Goal: Task Accomplishment & Management: Use online tool/utility

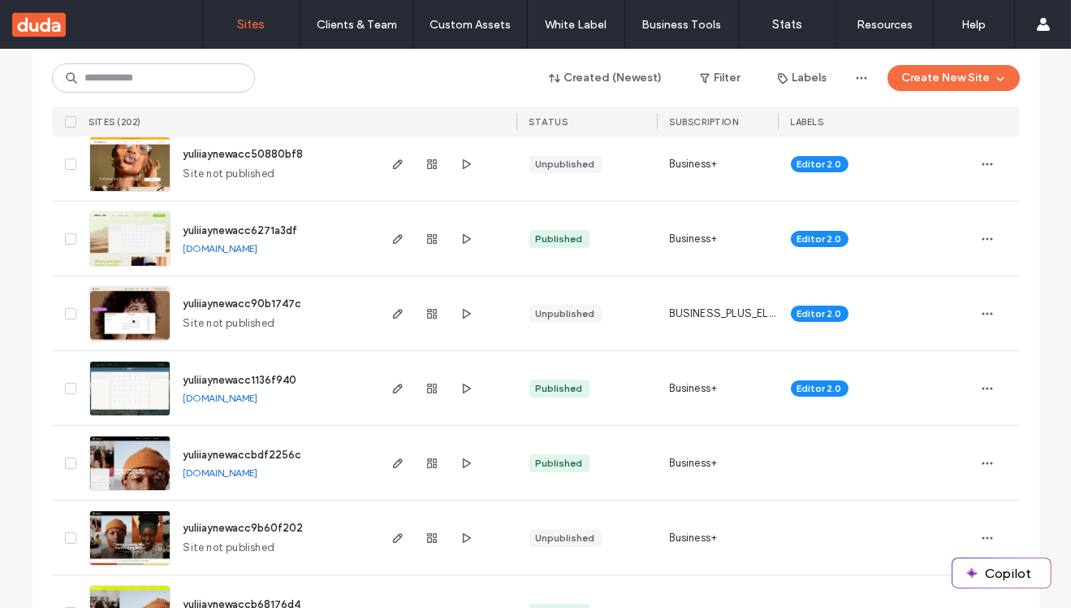
scroll to position [387, 0]
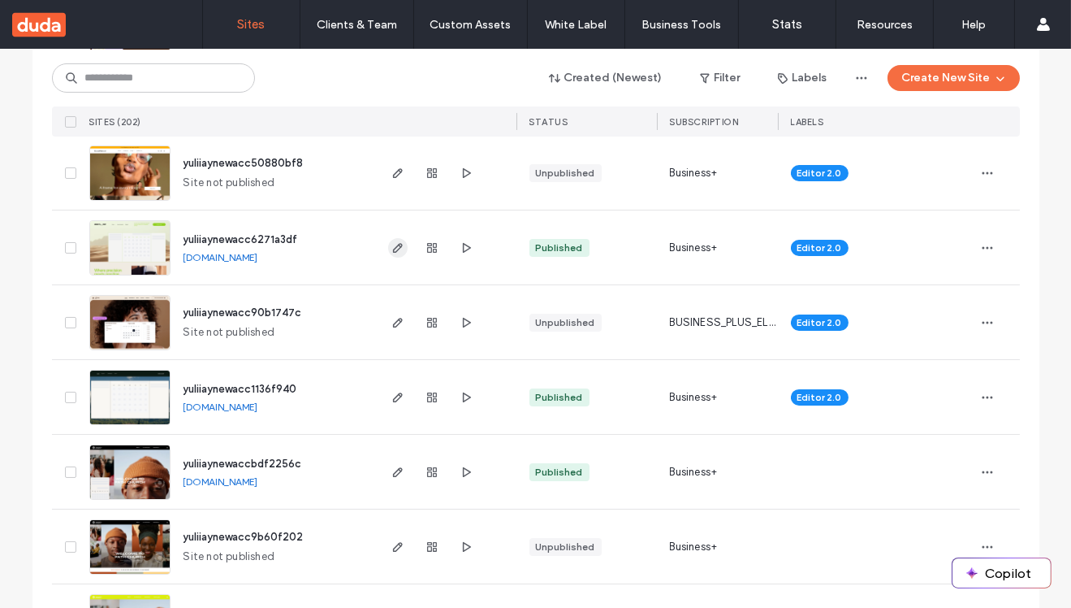
click at [392, 244] on use "button" at bounding box center [397, 248] width 10 height 10
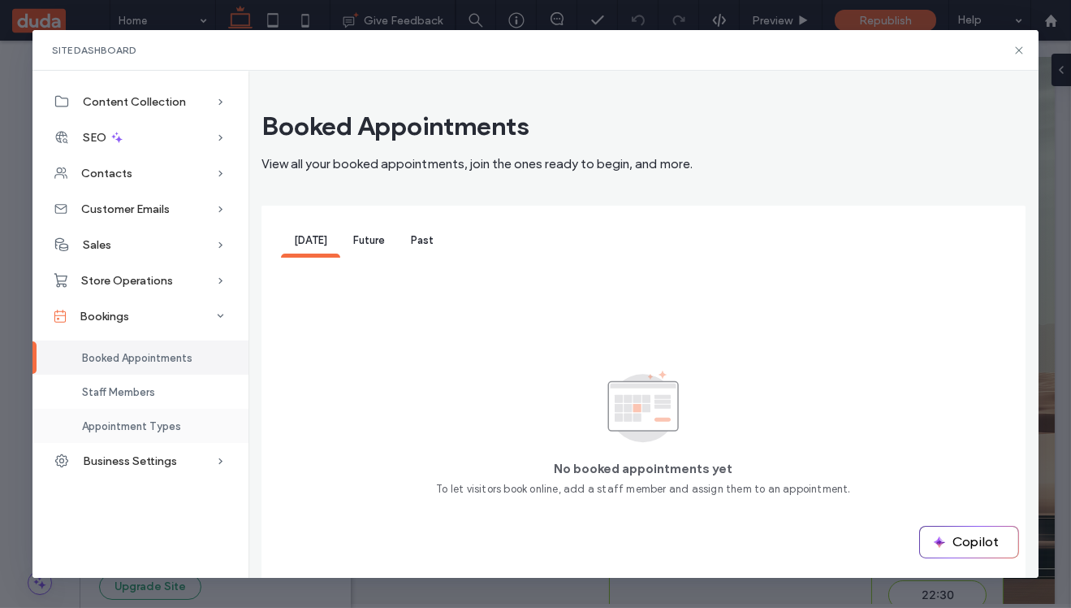
click at [125, 435] on div "Appointment Types" at bounding box center [140, 426] width 216 height 34
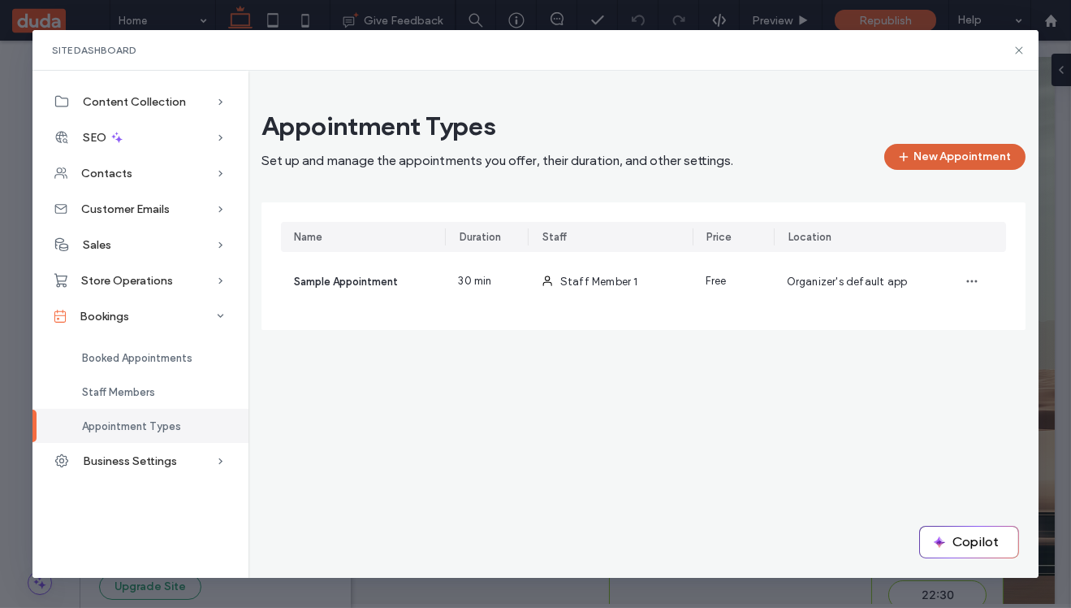
click at [965, 161] on button "New Appointment" at bounding box center [955, 157] width 141 height 26
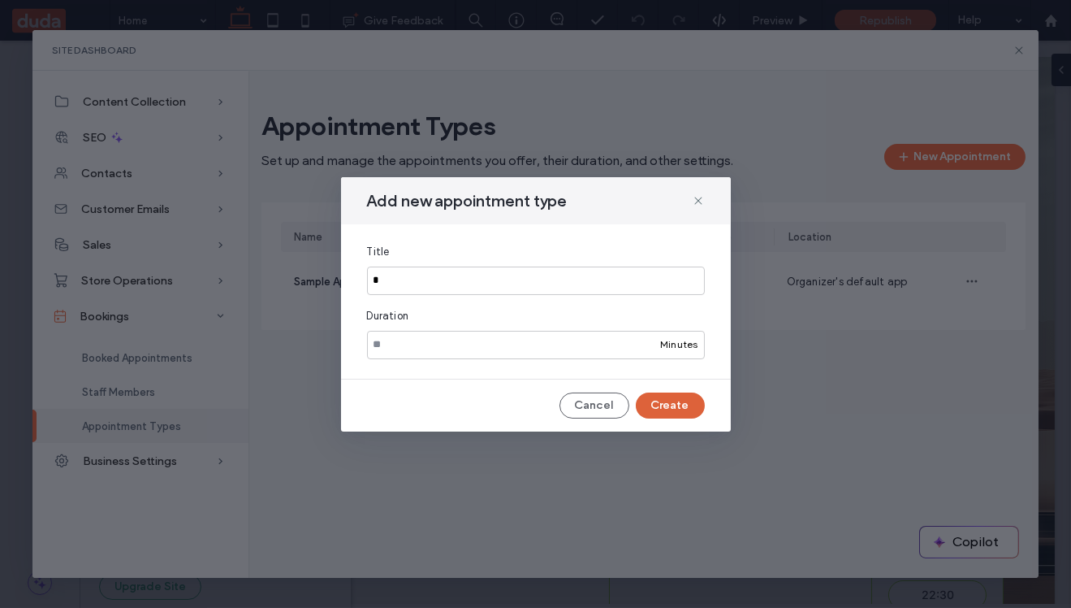
type input "*"
click at [668, 402] on button "Create" at bounding box center [670, 405] width 69 height 26
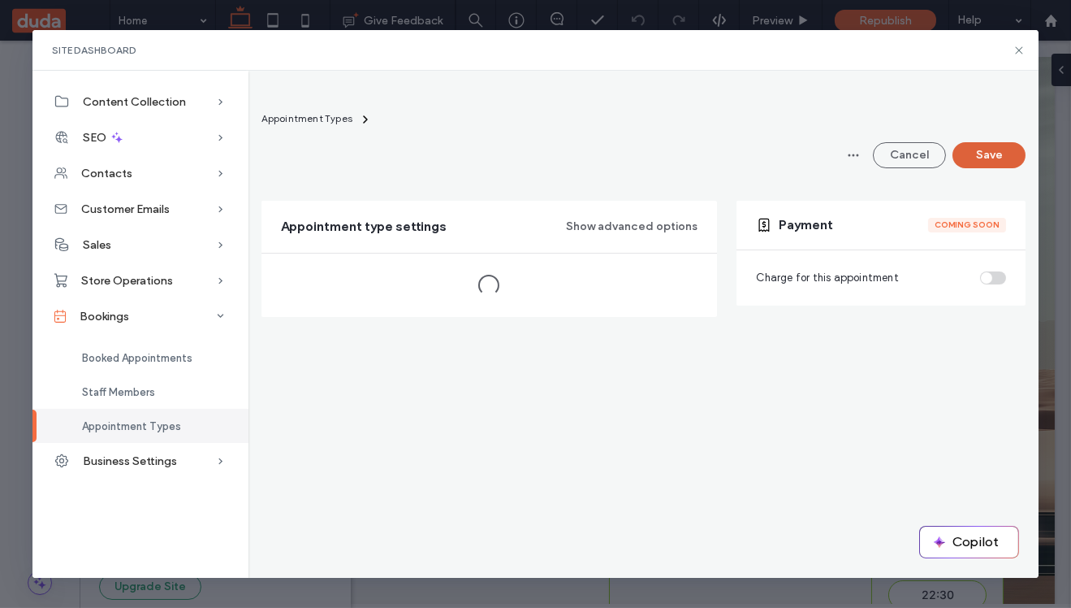
click at [987, 152] on button "Save" at bounding box center [989, 155] width 73 height 26
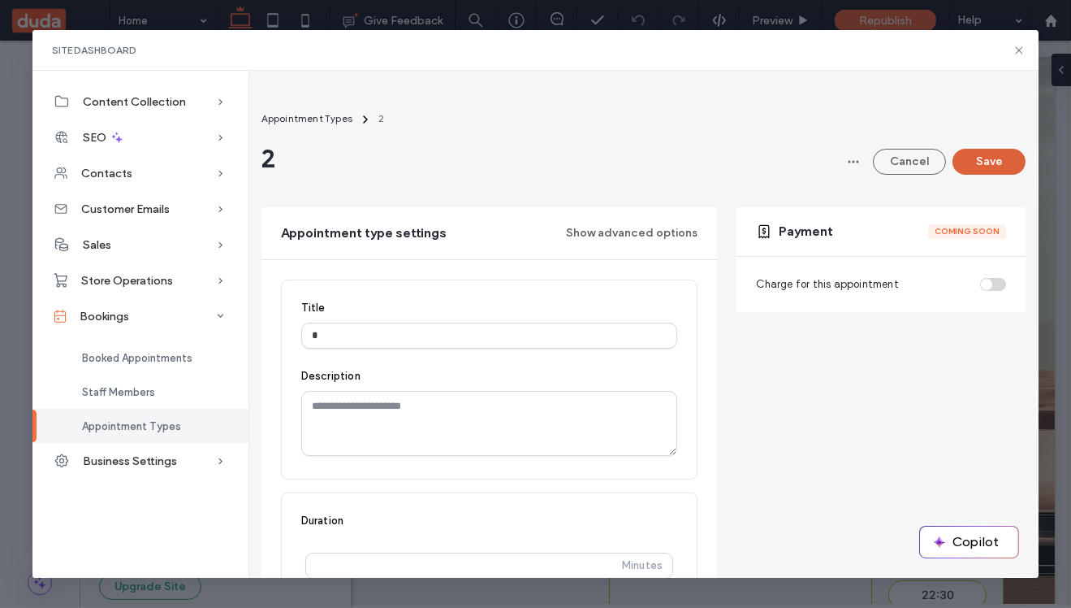
click at [983, 171] on button "Save" at bounding box center [989, 162] width 73 height 26
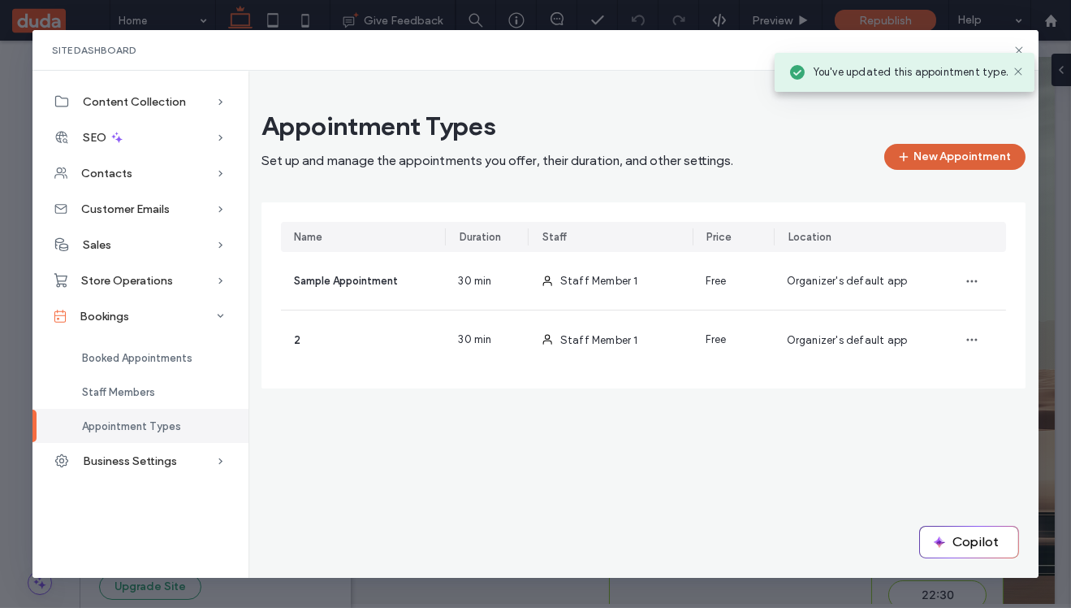
click at [922, 162] on button "New Appointment" at bounding box center [955, 157] width 141 height 26
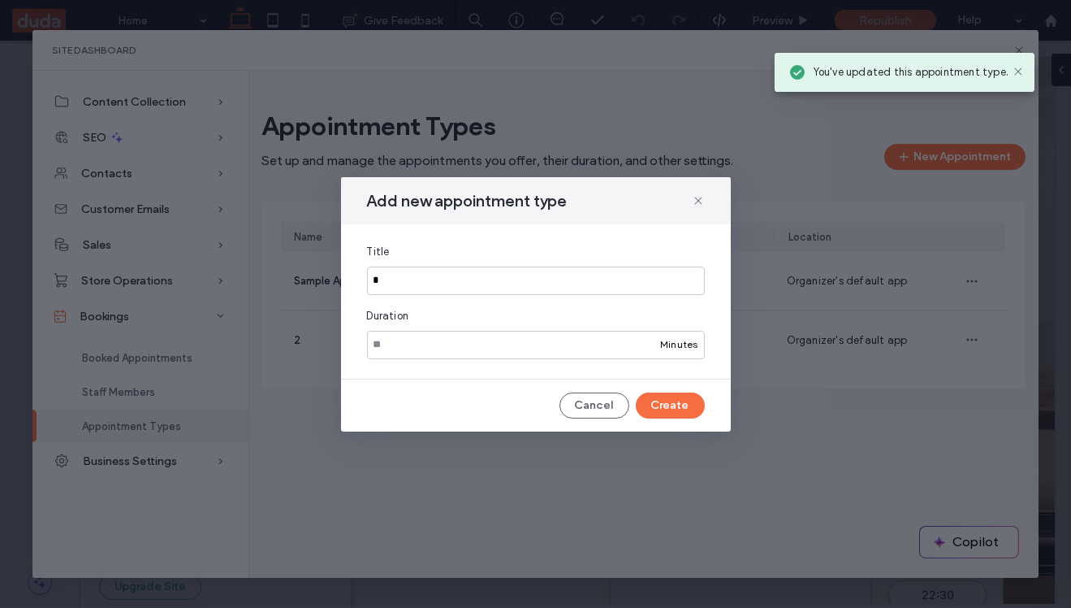
type input "*"
click at [393, 354] on input "**" at bounding box center [536, 345] width 338 height 28
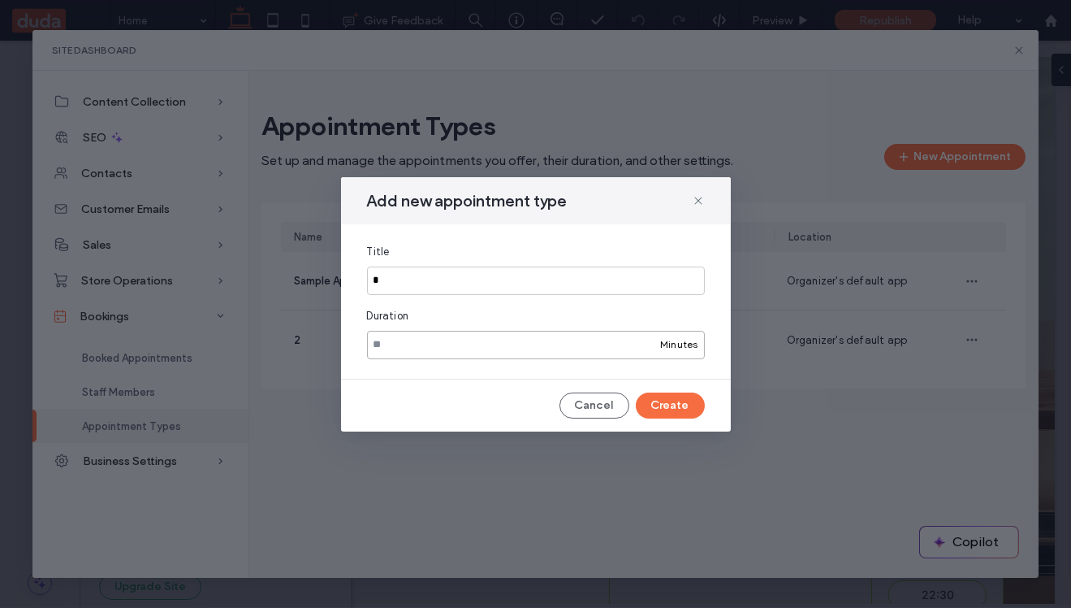
type input "*"
type input "**"
click at [672, 403] on button "Create" at bounding box center [670, 405] width 69 height 26
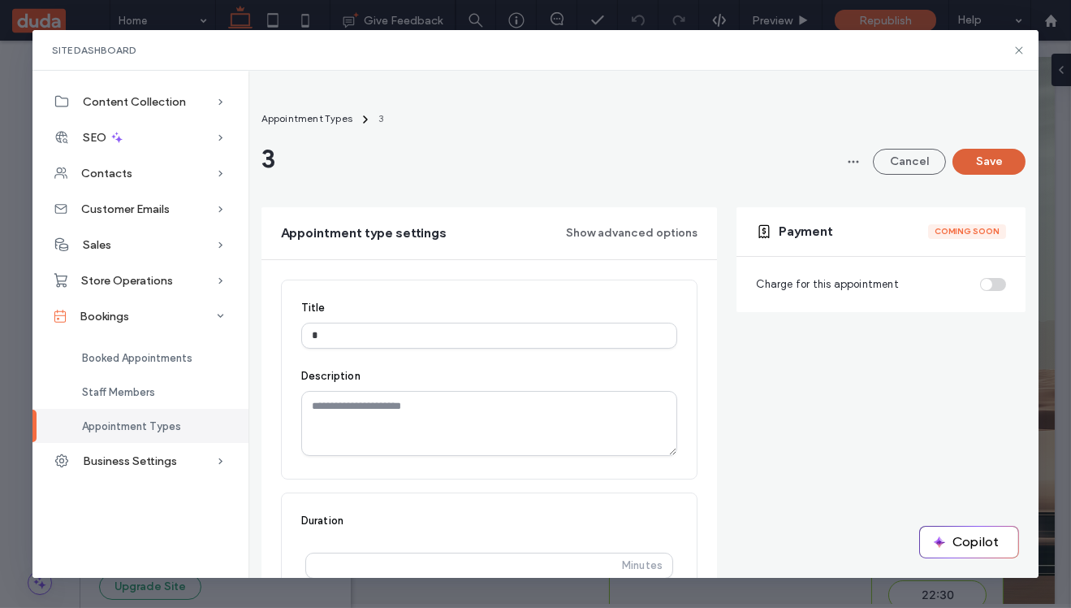
click at [1005, 163] on button "Save" at bounding box center [989, 162] width 73 height 26
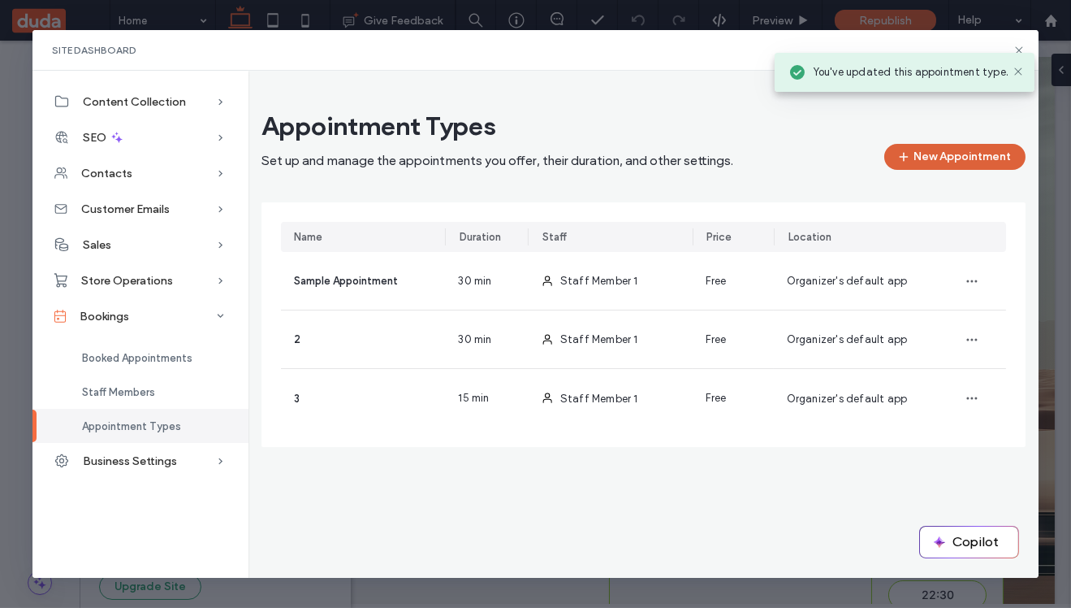
click at [942, 162] on button "New Appointment" at bounding box center [955, 157] width 141 height 26
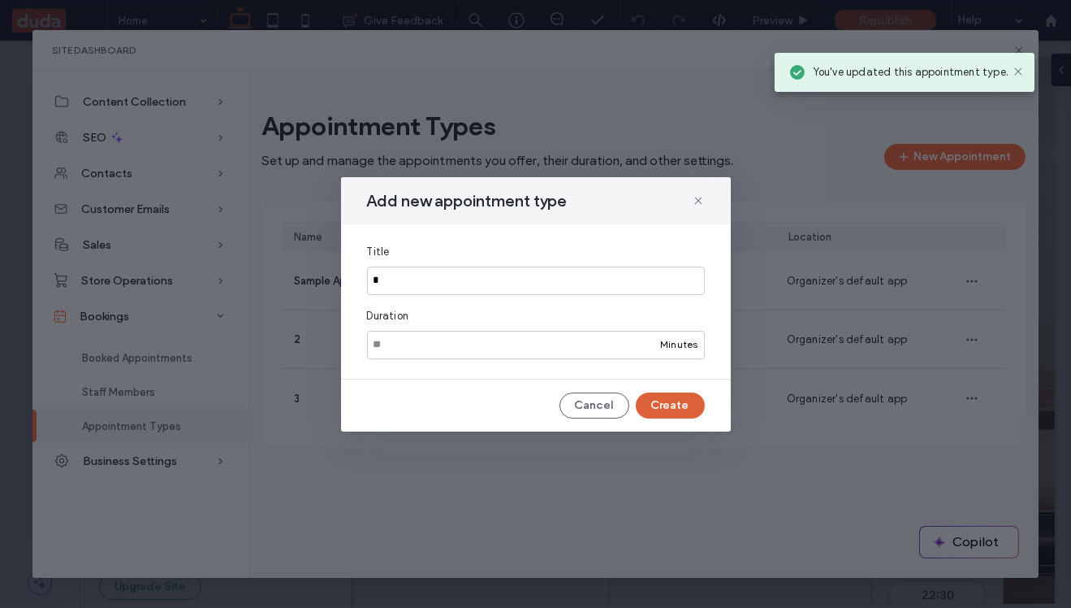
type input "*"
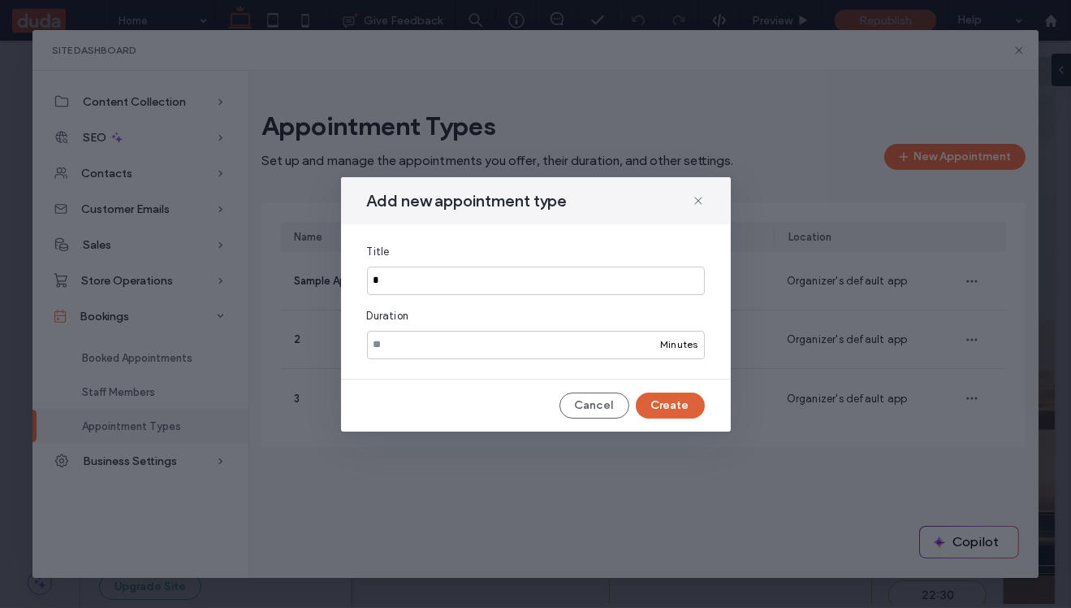
click at [677, 409] on button "Create" at bounding box center [670, 405] width 69 height 26
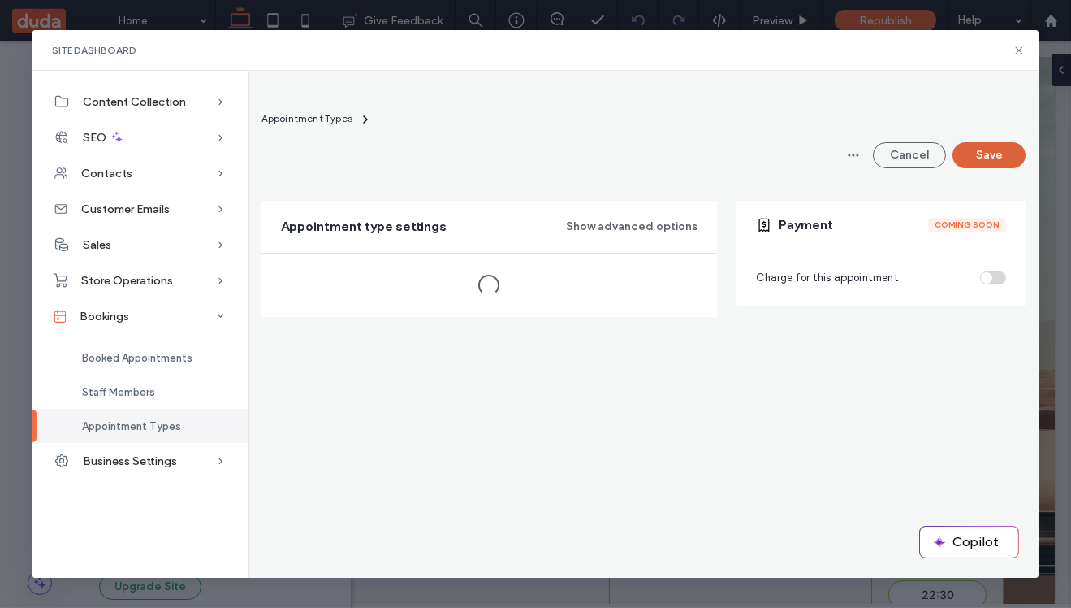
click at [993, 152] on button "Save" at bounding box center [989, 155] width 73 height 26
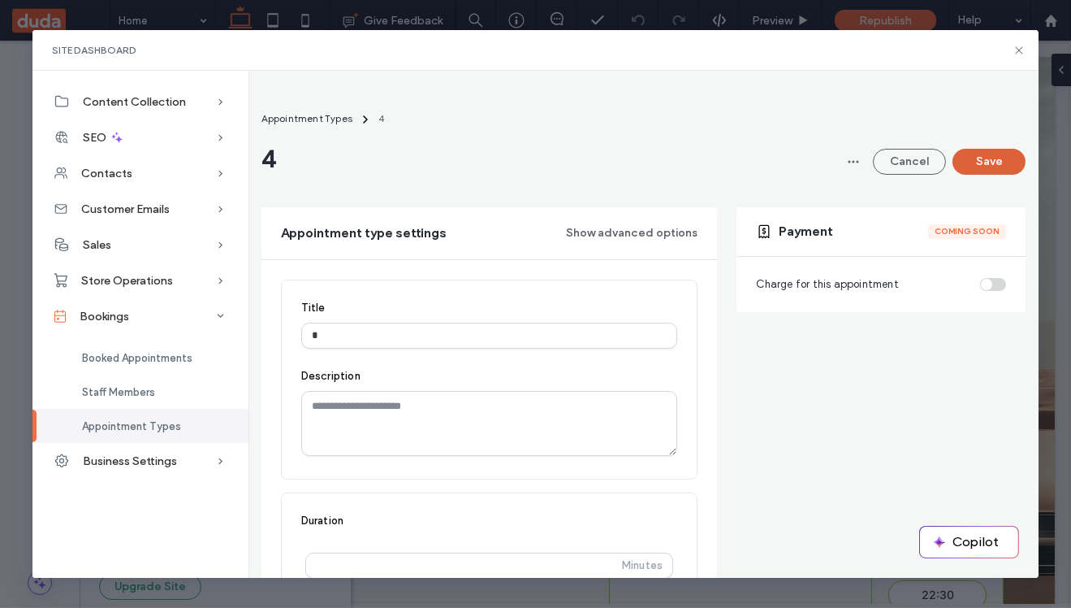
click at [998, 169] on button "Save" at bounding box center [989, 162] width 73 height 26
click at [115, 431] on span "Appointment Types" at bounding box center [131, 426] width 99 height 12
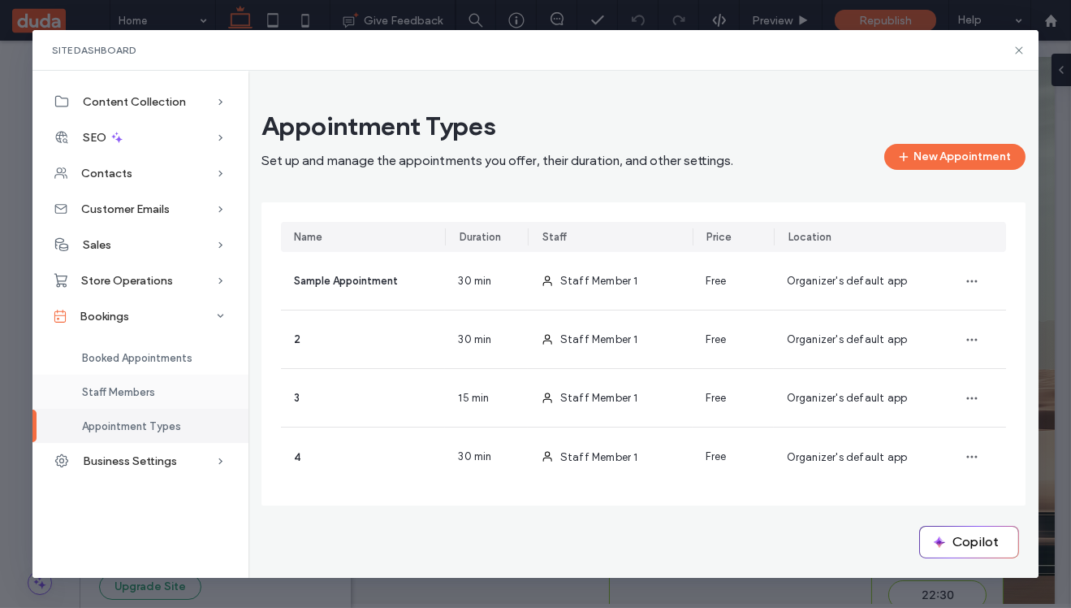
click at [119, 383] on div "Staff Members" at bounding box center [140, 391] width 216 height 34
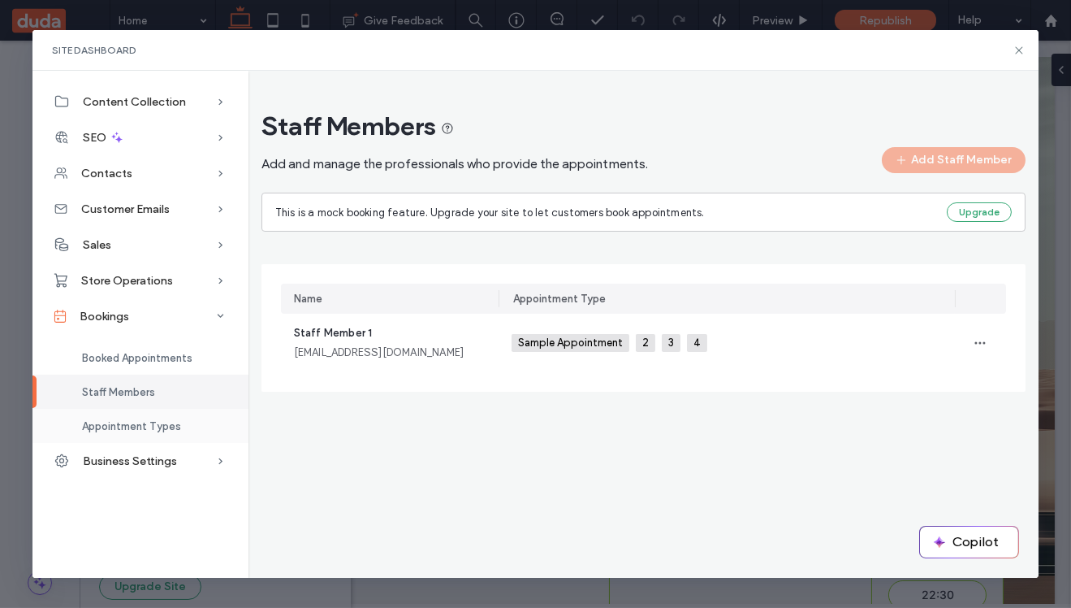
click at [127, 428] on span "Appointment Types" at bounding box center [131, 426] width 99 height 12
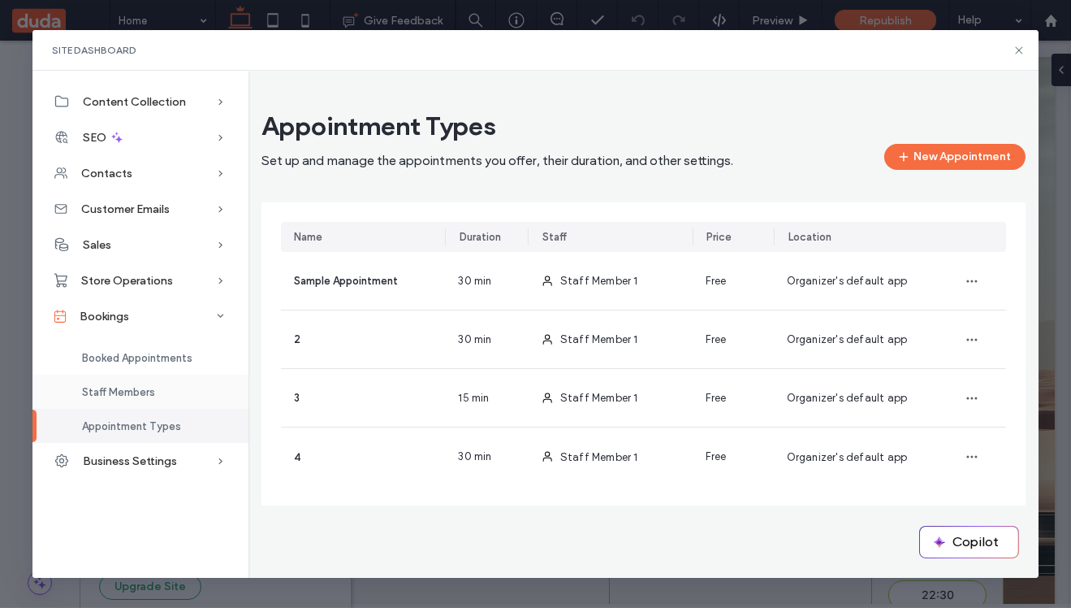
click at [173, 389] on div "Staff Members" at bounding box center [140, 391] width 216 height 34
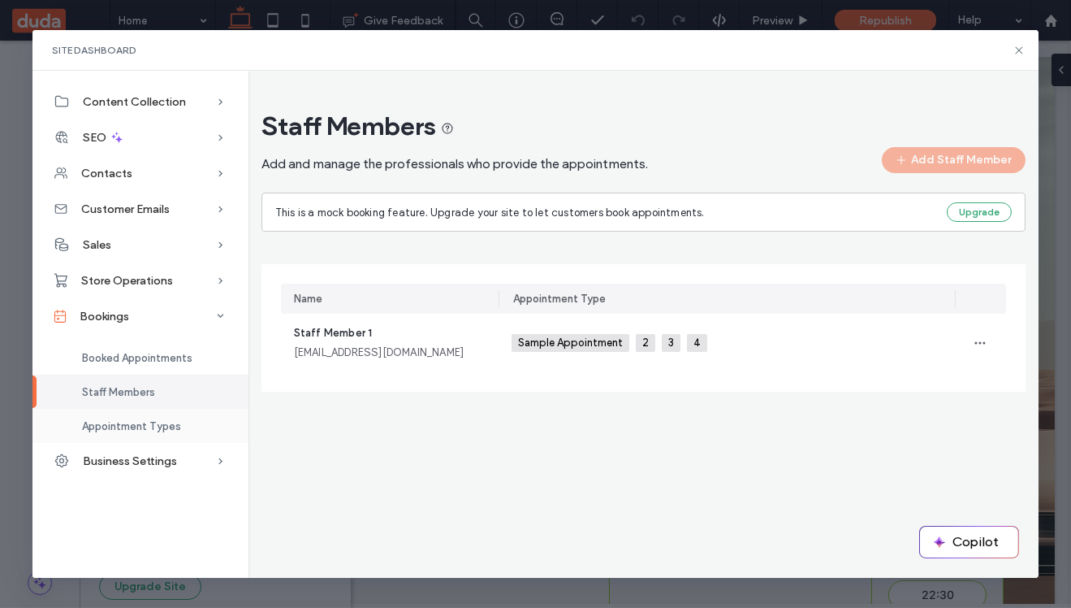
click at [137, 434] on div "Appointment Types" at bounding box center [140, 426] width 216 height 34
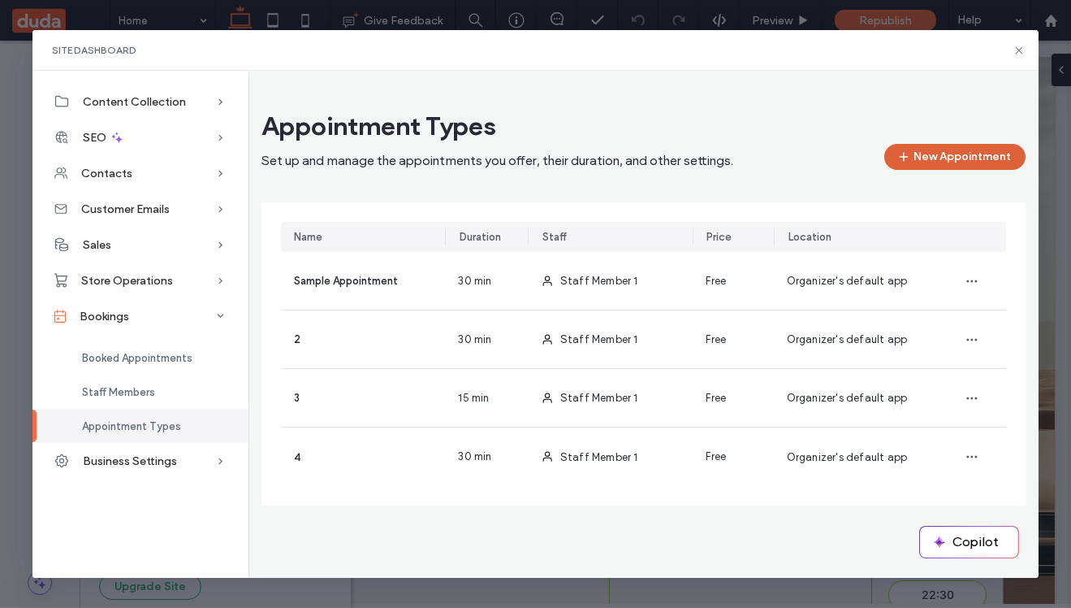
click at [942, 162] on button "New Appointment" at bounding box center [955, 157] width 141 height 26
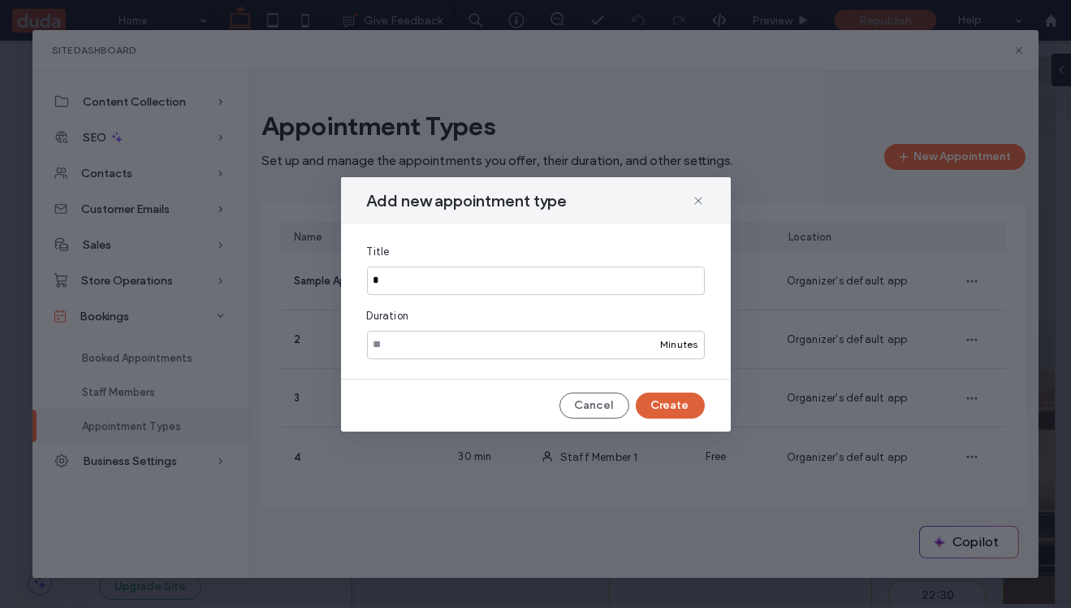
type input "*"
click at [679, 409] on button "Create" at bounding box center [670, 405] width 69 height 26
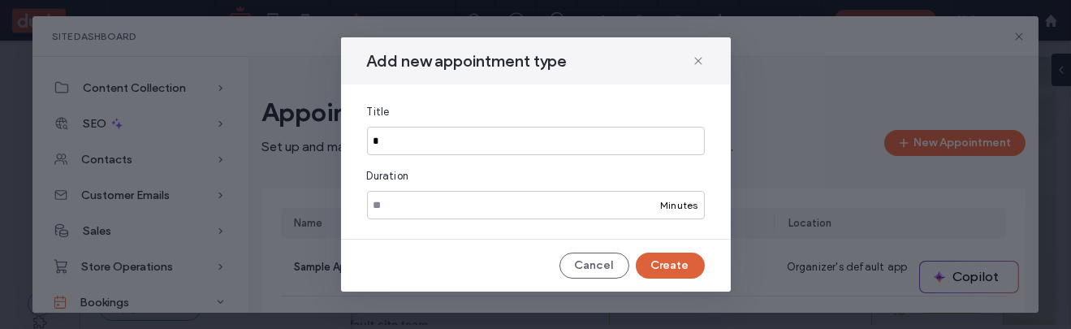
click at [679, 264] on button "Create" at bounding box center [670, 266] width 69 height 26
click at [595, 263] on button "Cancel" at bounding box center [595, 266] width 70 height 26
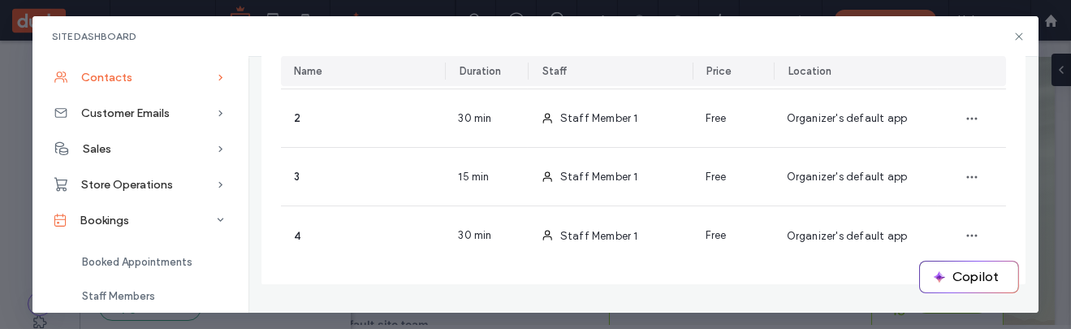
scroll to position [165, 0]
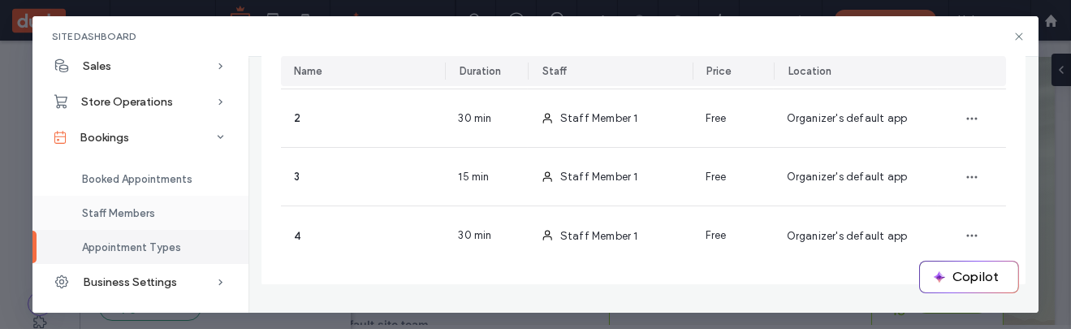
click at [131, 218] on span "Staff Members" at bounding box center [118, 213] width 73 height 12
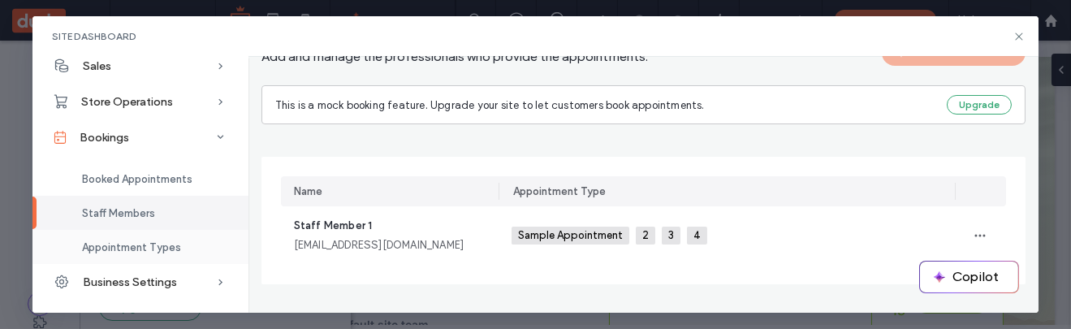
click at [129, 252] on span "Appointment Types" at bounding box center [131, 247] width 99 height 12
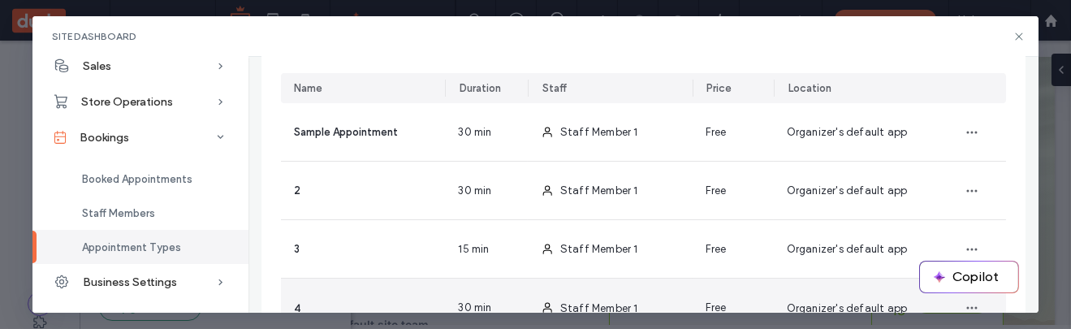
scroll to position [82, 0]
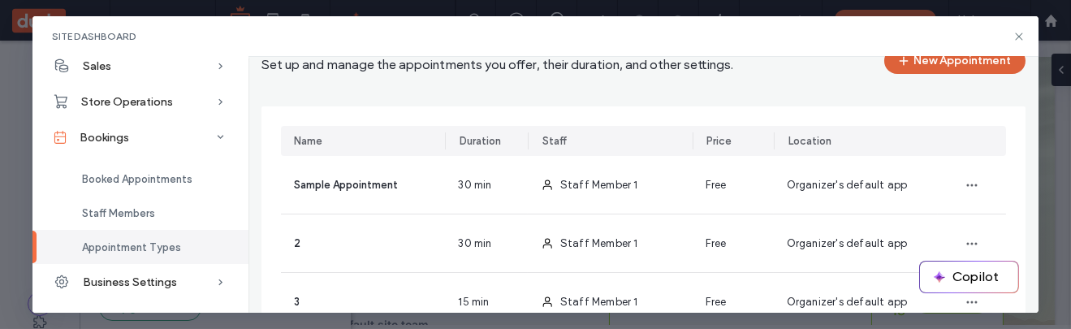
click at [934, 65] on button "New Appointment" at bounding box center [955, 61] width 141 height 26
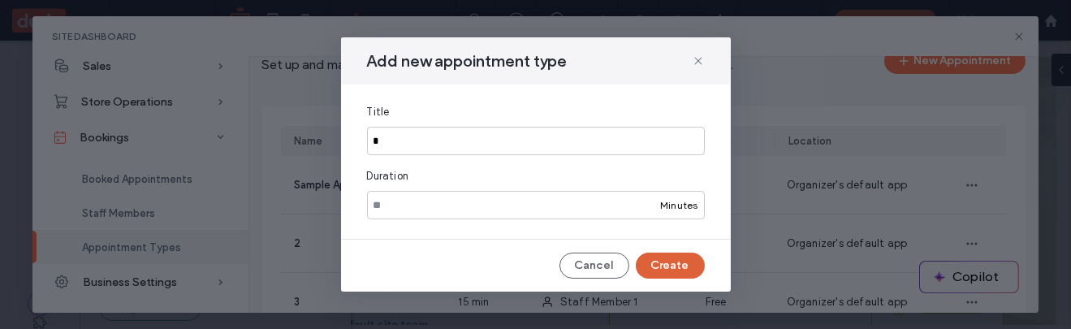
type input "*"
click at [668, 272] on button "Create" at bounding box center [670, 266] width 69 height 26
click at [595, 268] on button "Cancel" at bounding box center [595, 266] width 70 height 26
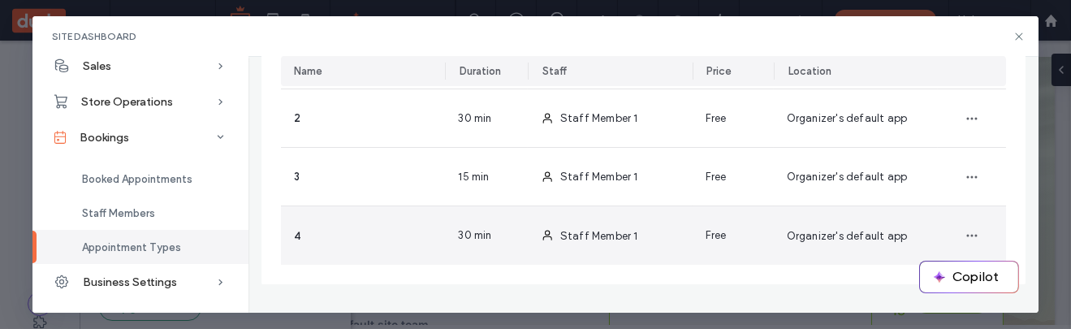
click at [371, 249] on div "4" at bounding box center [363, 235] width 165 height 58
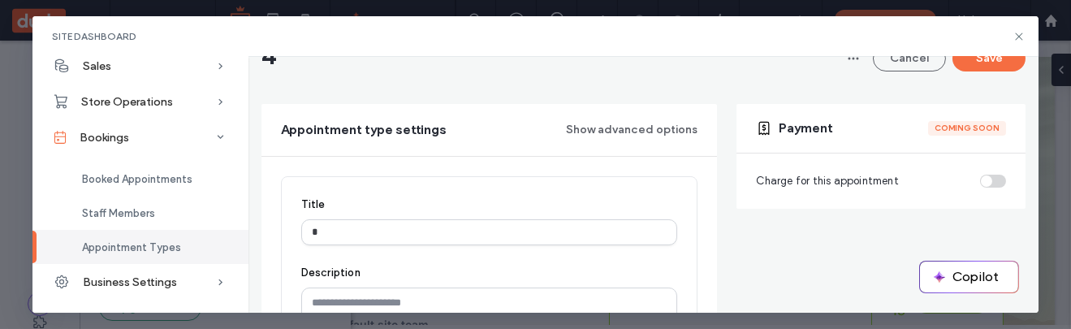
scroll to position [0, 0]
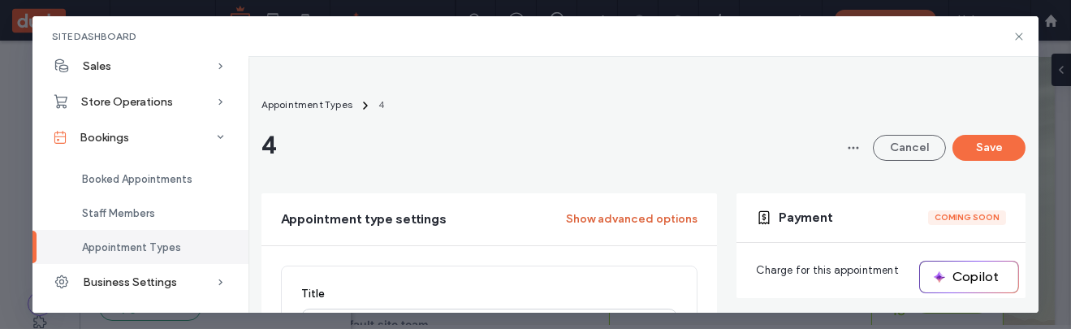
click at [616, 210] on button "Show advanced options" at bounding box center [632, 219] width 132 height 26
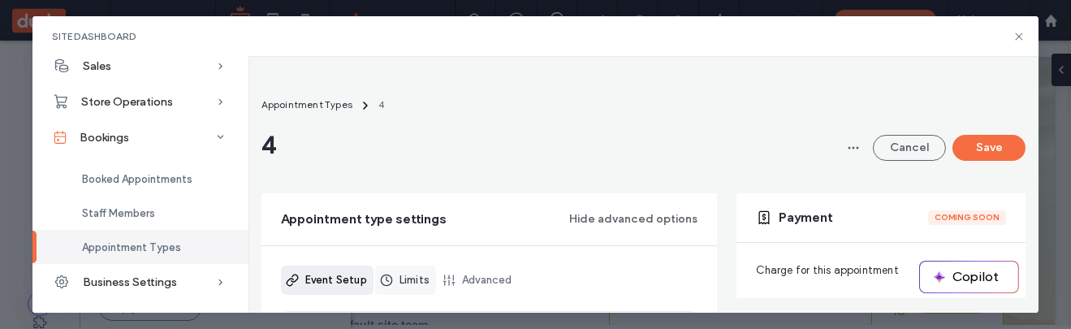
click at [398, 289] on link "Limits" at bounding box center [405, 280] width 61 height 29
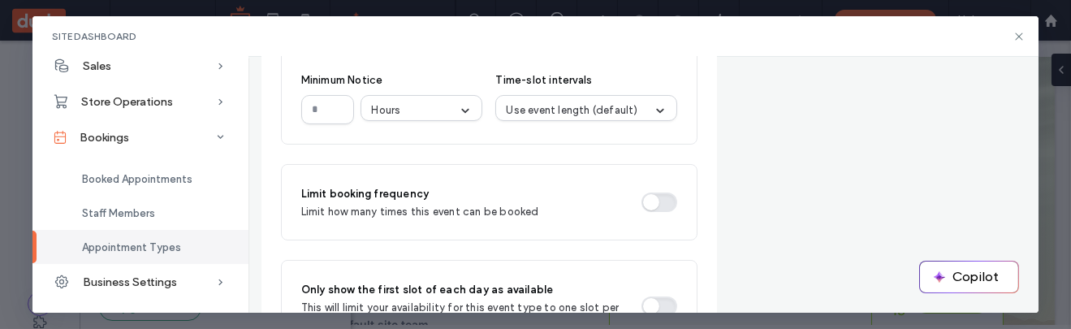
scroll to position [150, 0]
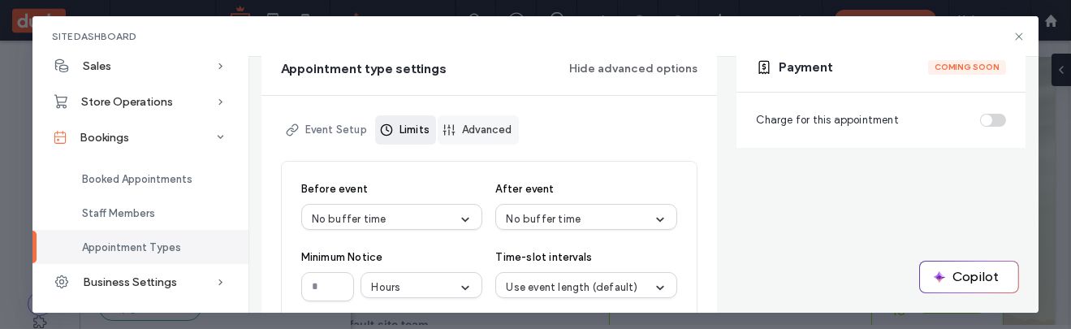
click at [513, 134] on link "Advanced" at bounding box center [478, 129] width 81 height 29
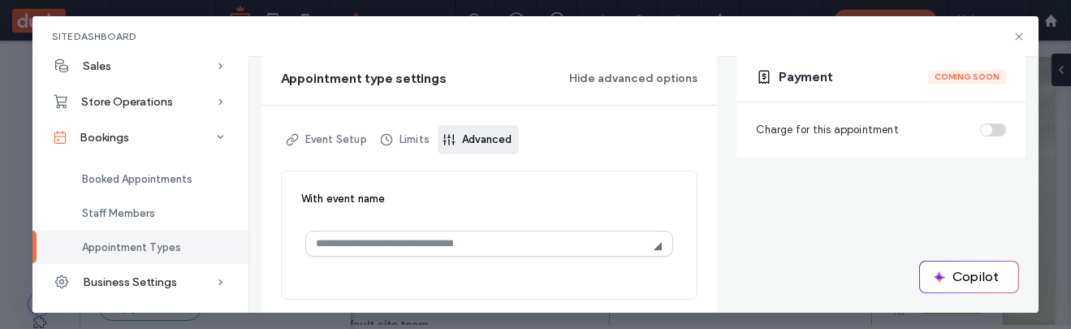
scroll to position [0, 0]
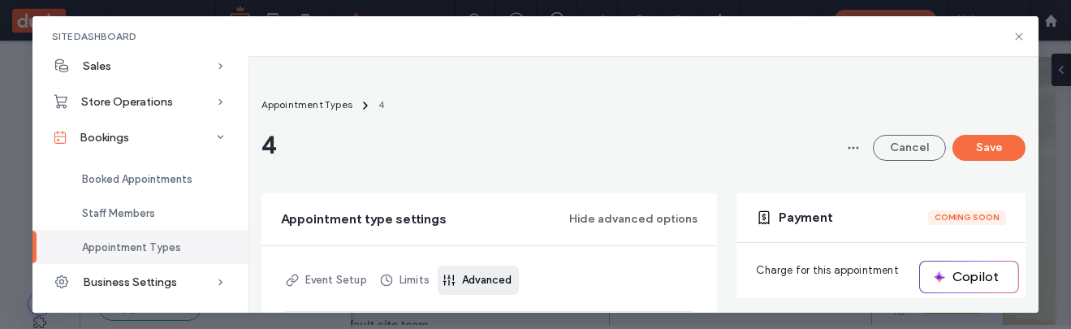
click at [114, 245] on span "Appointment Types" at bounding box center [131, 247] width 99 height 12
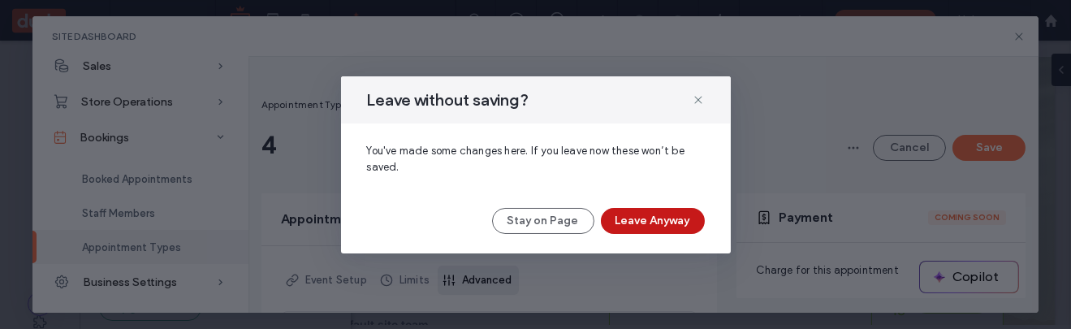
click at [648, 216] on button "Leave Anyway" at bounding box center [653, 221] width 104 height 26
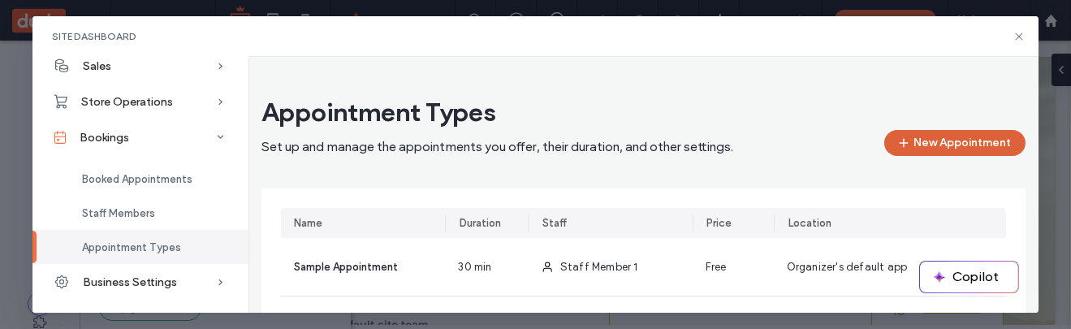
click at [977, 146] on button "New Appointment" at bounding box center [955, 143] width 141 height 26
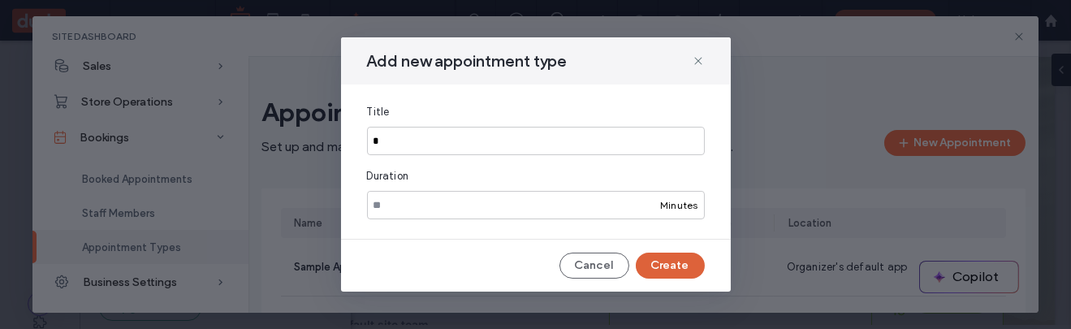
type input "*"
click at [681, 275] on button "Create" at bounding box center [670, 266] width 69 height 26
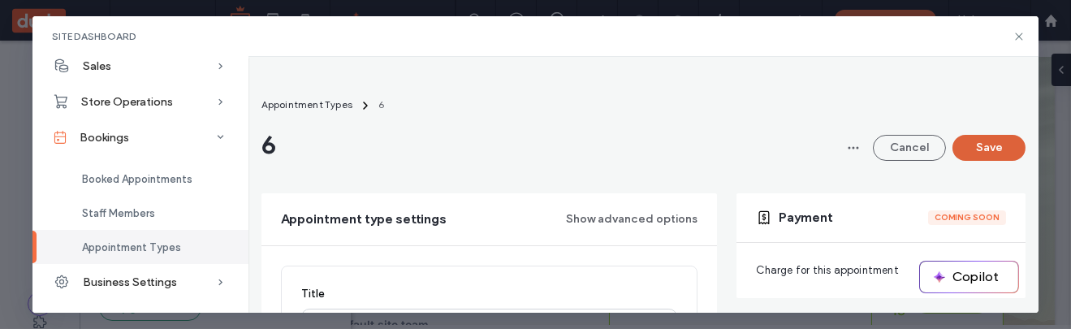
click at [990, 144] on button "Save" at bounding box center [989, 148] width 73 height 26
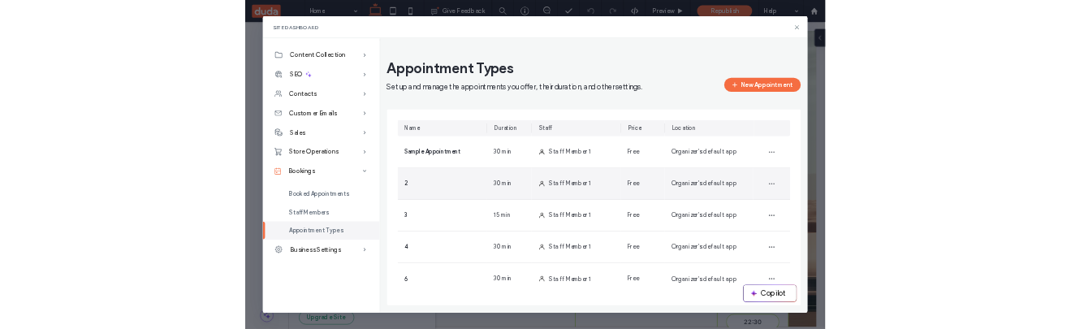
scroll to position [15, 0]
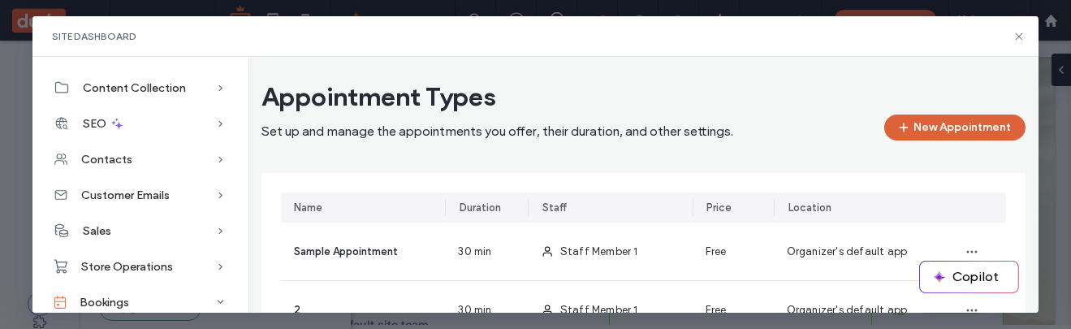
click at [952, 125] on button "New Appointment" at bounding box center [955, 128] width 141 height 26
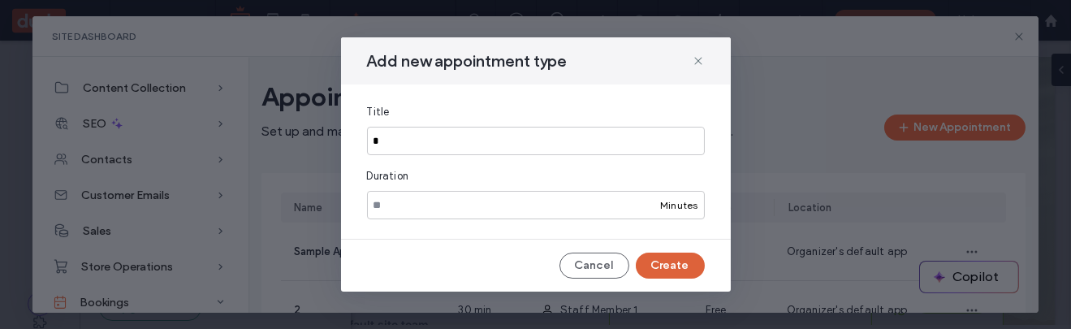
type input "*"
click at [675, 275] on button "Create" at bounding box center [670, 266] width 69 height 26
